Goal: Contribute content: Add original content to the website for others to see

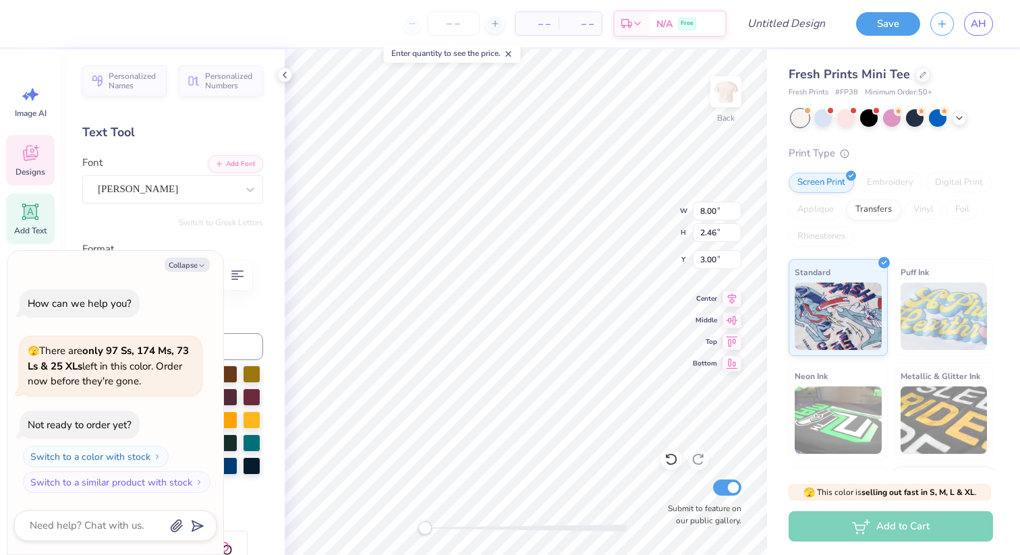
type textarea "x"
type textarea "AL"
type textarea "x"
type textarea "ALp"
type textarea "x"
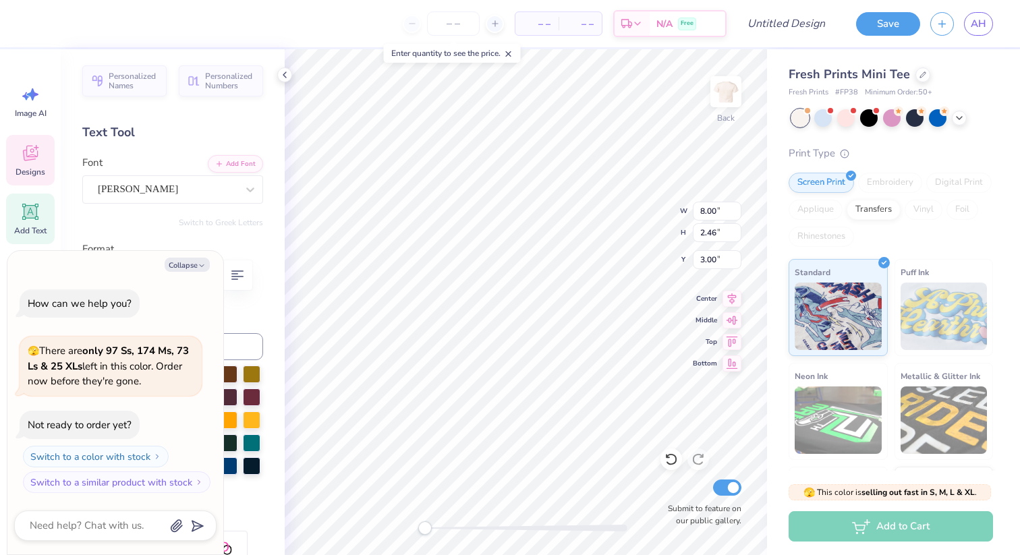
type textarea "ALph"
type textarea "x"
type textarea "ALpha"
type textarea "x"
type textarea "ALp"
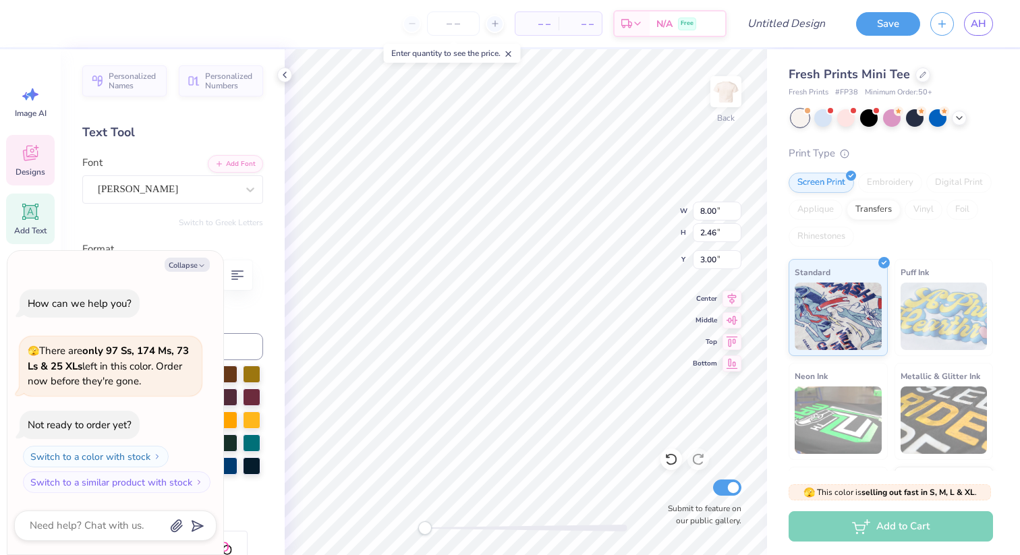
type textarea "x"
type textarea "AL"
type textarea "x"
type textarea "ALP"
type textarea "x"
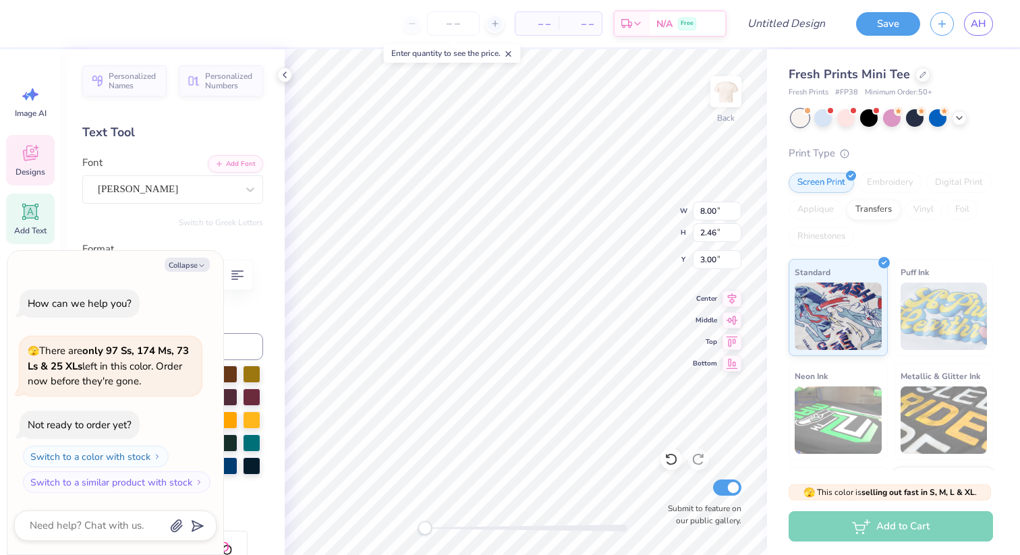
type textarea "ALPH"
type textarea "x"
type textarea "ALPHA"
type textarea "x"
type textarea "ALPHA"
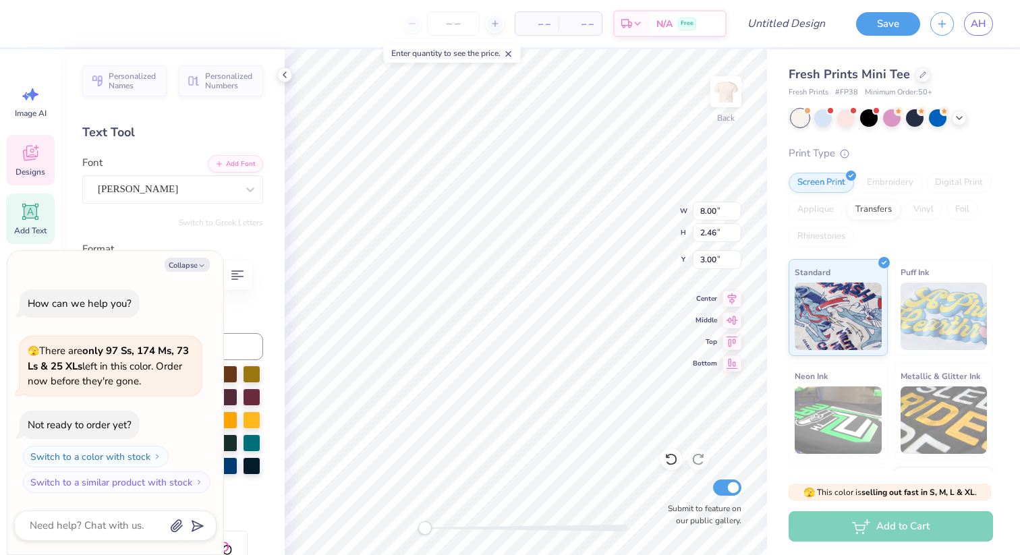
type textarea "x"
type textarea "ALPHA EL"
type textarea "x"
type textarea "ALPHA E"
type textarea "x"
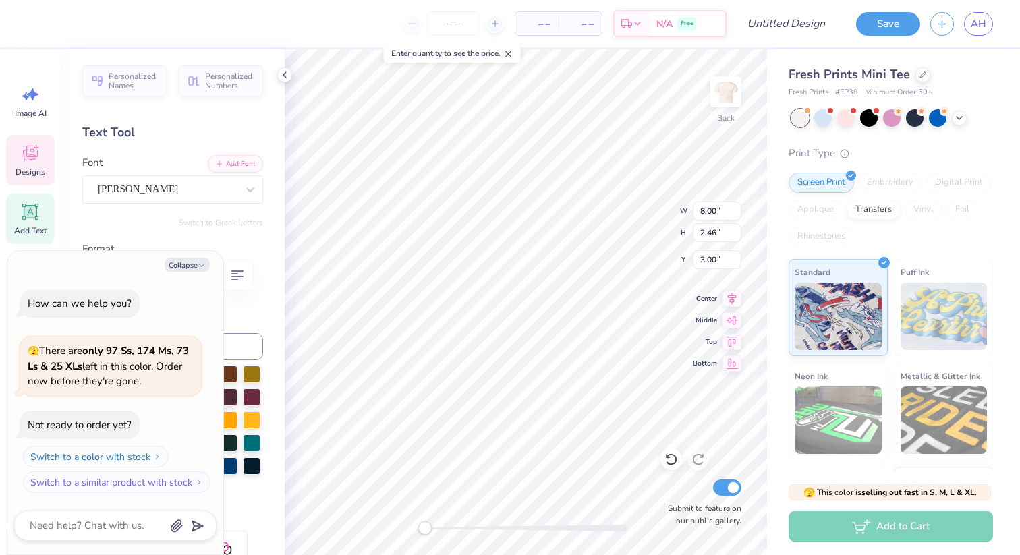
type textarea "ALPHA EP"
type textarea "x"
type textarea "ALPHA EPSI"
type textarea "x"
type textarea "ALPHA EPSIL"
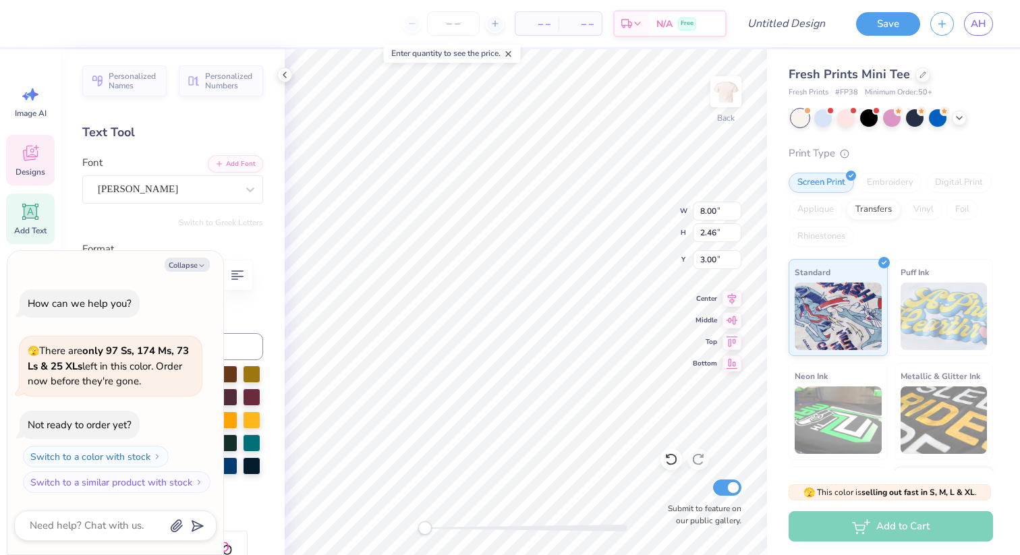
type textarea "x"
type textarea "ALPHA EPSILON"
type textarea "x"
type textarea "ALPHA EPSILON"
type textarea "x"
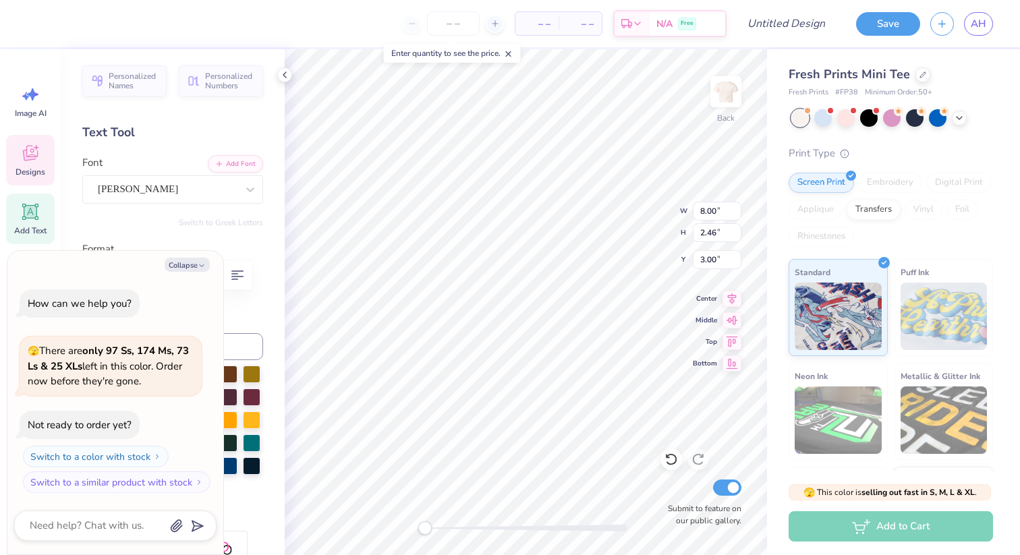
type textarea "ALPHA EPSILON DE"
type textarea "x"
type textarea "ALPHA EPSILON DEL"
type textarea "x"
type textarea "ALPHA EPSILON DELT"
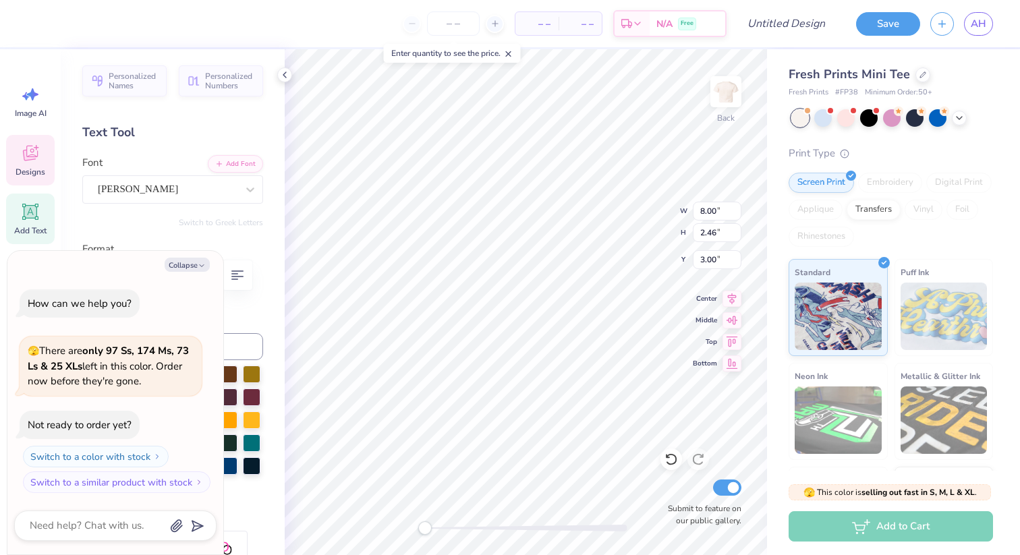
type textarea "x"
type textarea "ALPHA EPSILON DELTA"
click at [450, 27] on input "number" at bounding box center [453, 23] width 53 height 24
click at [537, 27] on span "– –" at bounding box center [536, 24] width 27 height 14
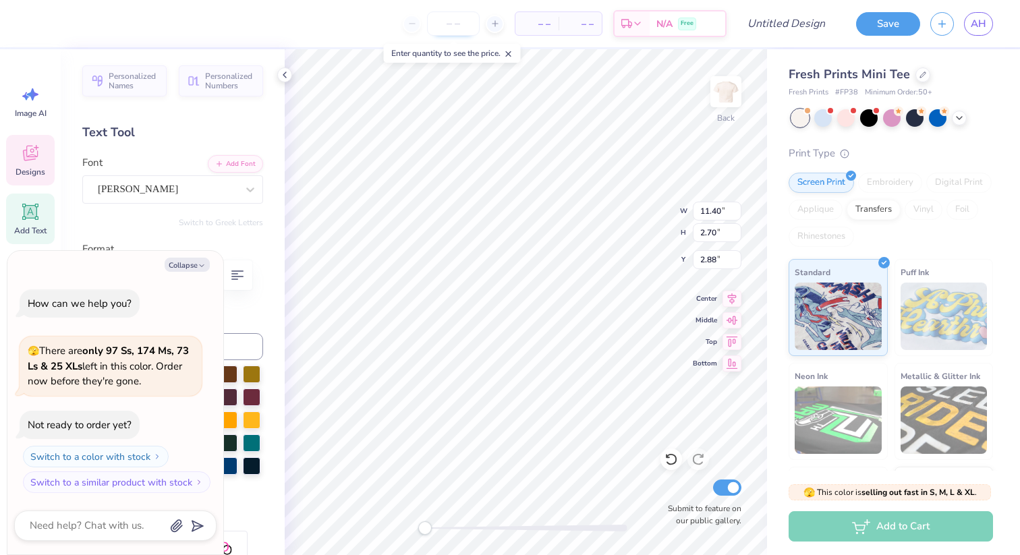
click at [457, 24] on input "number" at bounding box center [453, 23] width 53 height 24
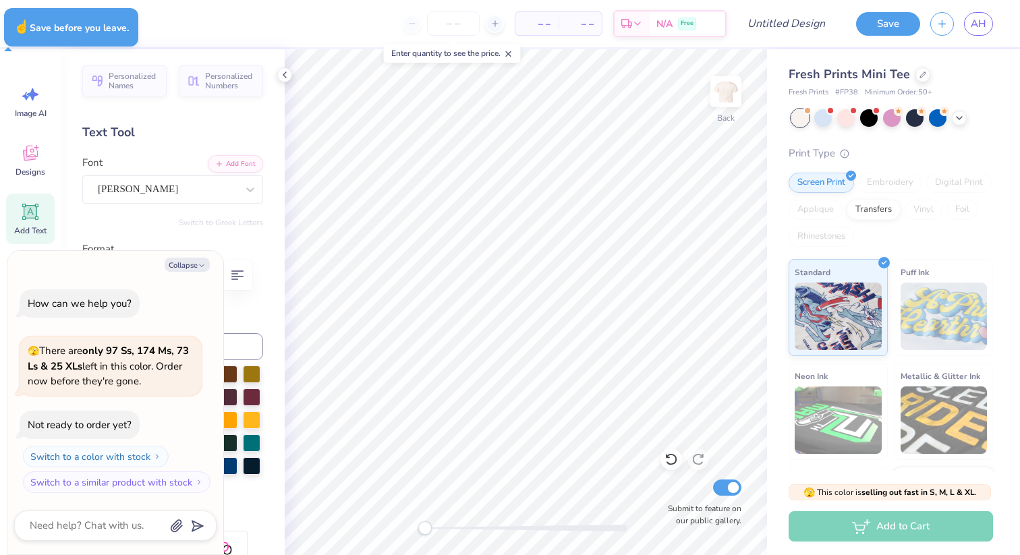
type textarea "x"
